Goal: Task Accomplishment & Management: Use online tool/utility

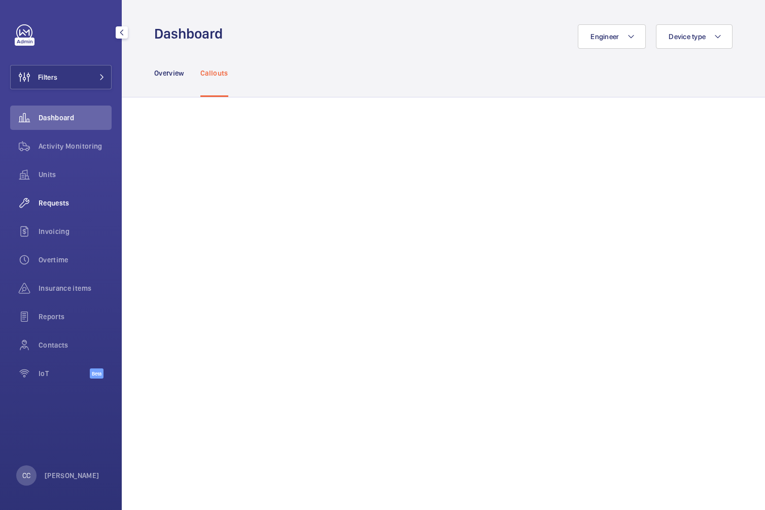
click at [48, 205] on span "Requests" at bounding box center [75, 203] width 73 height 10
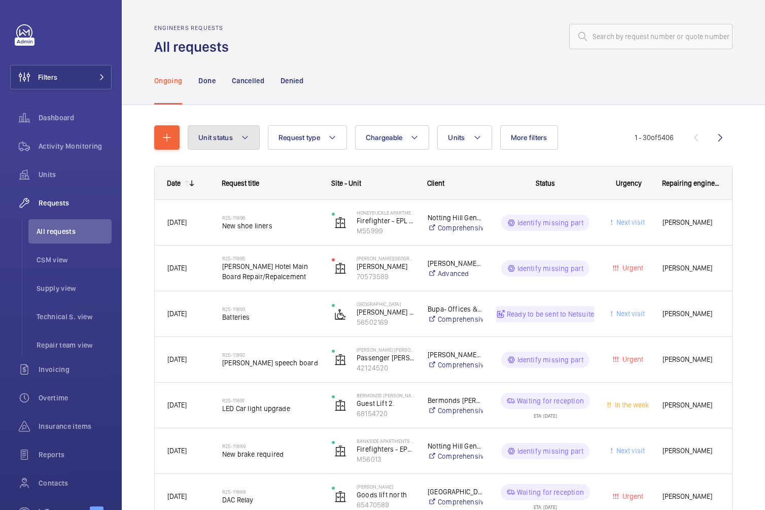
click at [215, 140] on span "Unit status" at bounding box center [215, 137] width 35 height 8
click at [214, 138] on span "Unit status" at bounding box center [215, 137] width 35 height 8
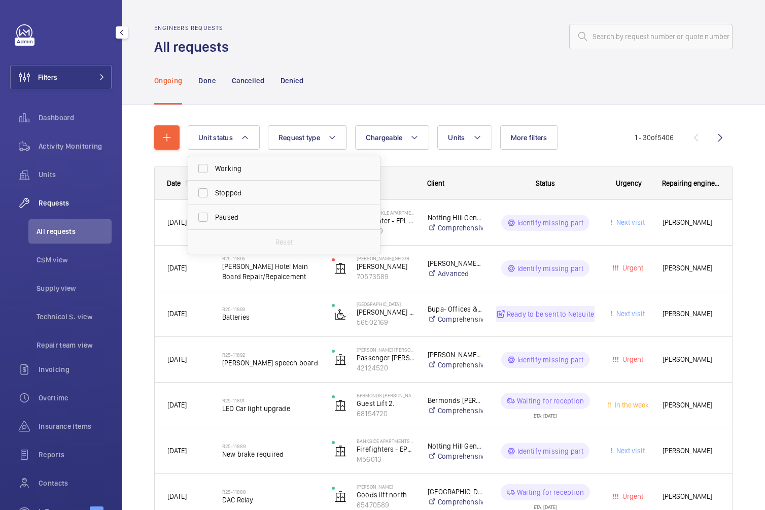
click at [116, 117] on div "Filters Dashboard Activity Monitoring Units Requests All requests CSM view Supp…" at bounding box center [61, 255] width 122 height 510
